Goal: Navigation & Orientation: Understand site structure

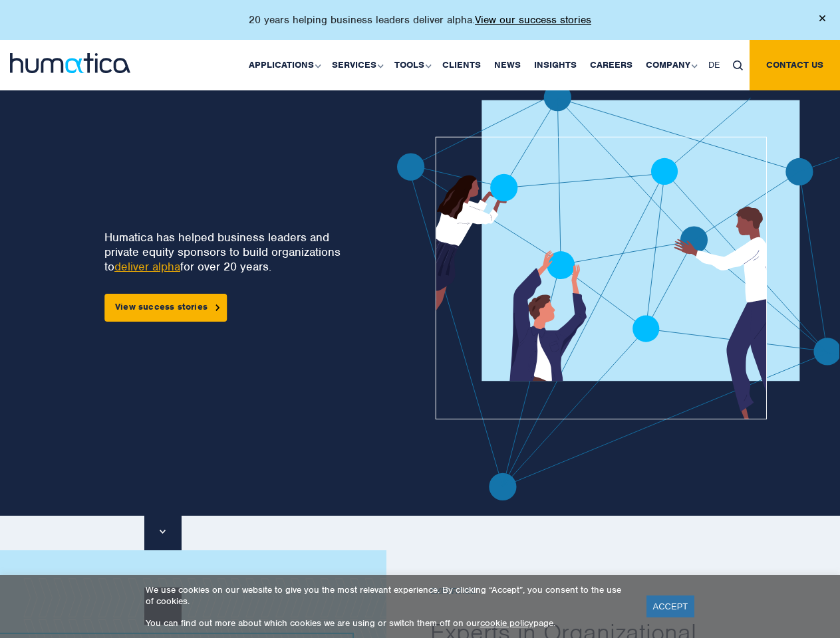
click at [420, 25] on p "20 years helping business leaders deliver alpha. View our success stories" at bounding box center [420, 19] width 342 height 13
click at [287, 65] on link "Applications" at bounding box center [283, 65] width 83 height 51
click at [359, 65] on link "Services" at bounding box center [356, 65] width 63 height 51
click at [414, 65] on link "Tools" at bounding box center [412, 65] width 48 height 51
click at [670, 65] on link "Company" at bounding box center [670, 65] width 63 height 51
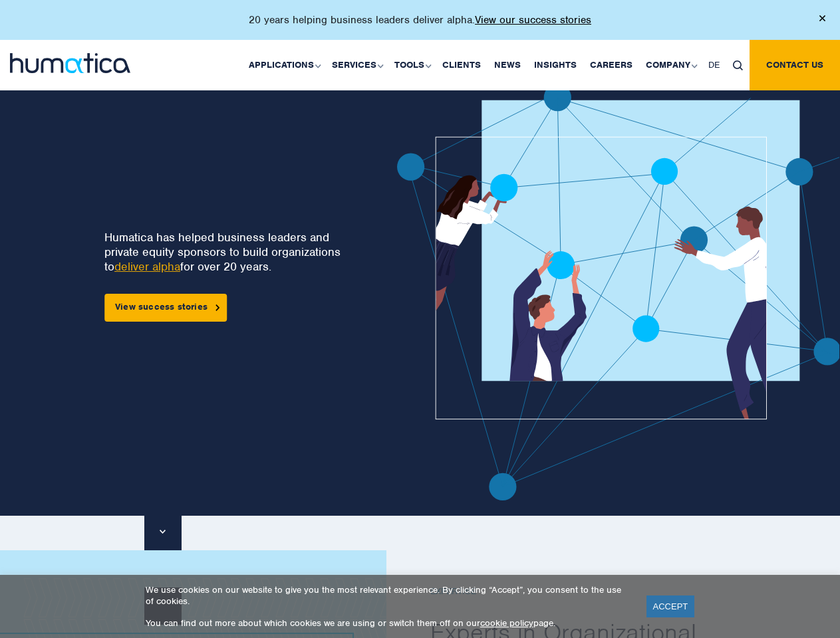
click at [737, 65] on img at bounding box center [738, 66] width 10 height 10
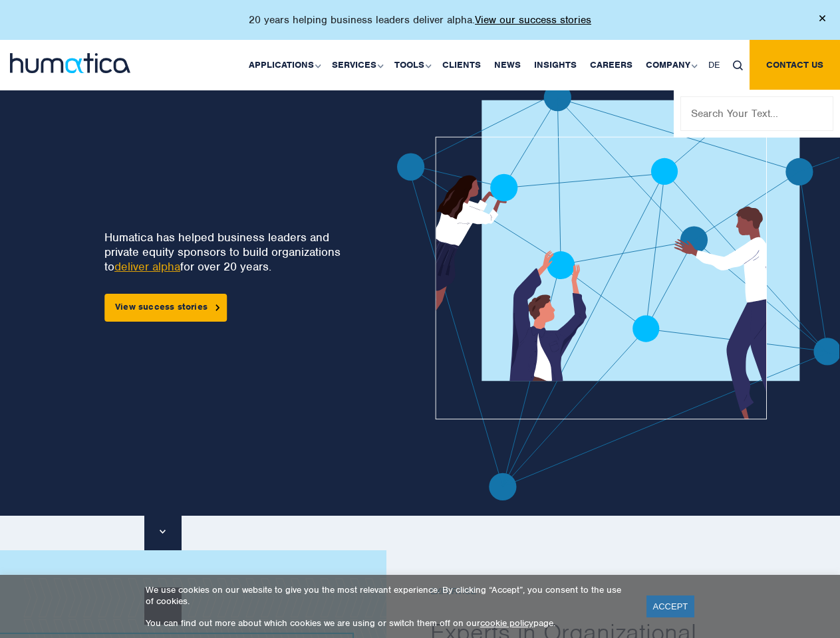
click at [446, 292] on img at bounding box center [656, 292] width 519 height 417
click at [670, 606] on link "ACCEPT" at bounding box center [670, 607] width 49 height 22
